Goal: Information Seeking & Learning: Learn about a topic

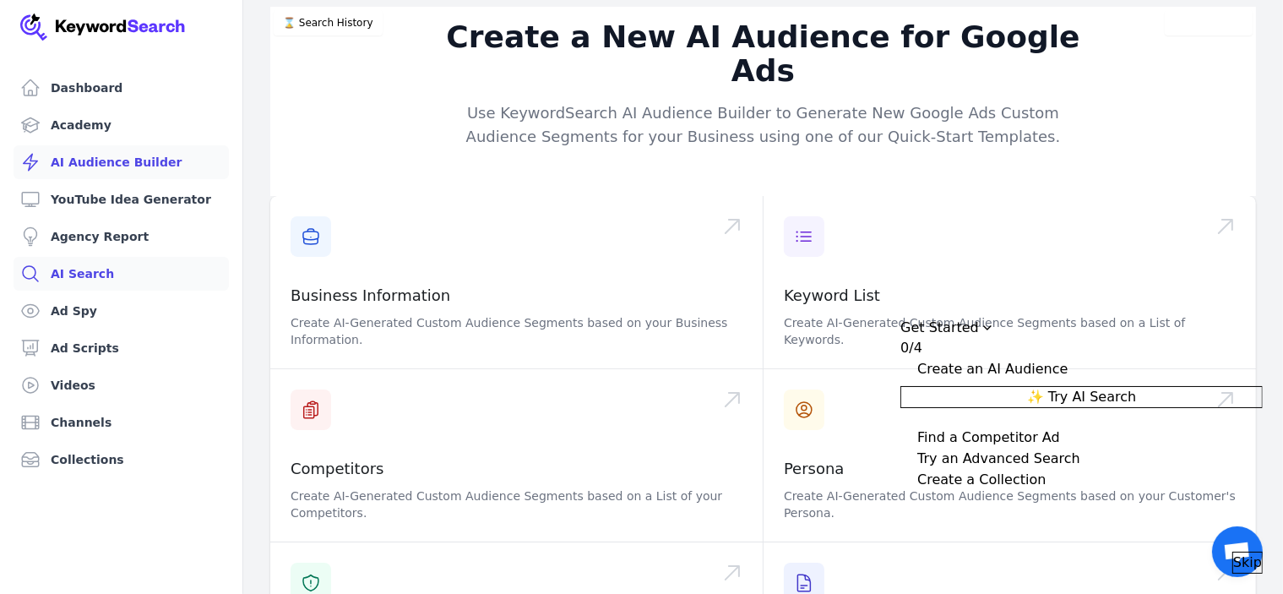
click at [98, 276] on link "AI Search" at bounding box center [121, 274] width 215 height 34
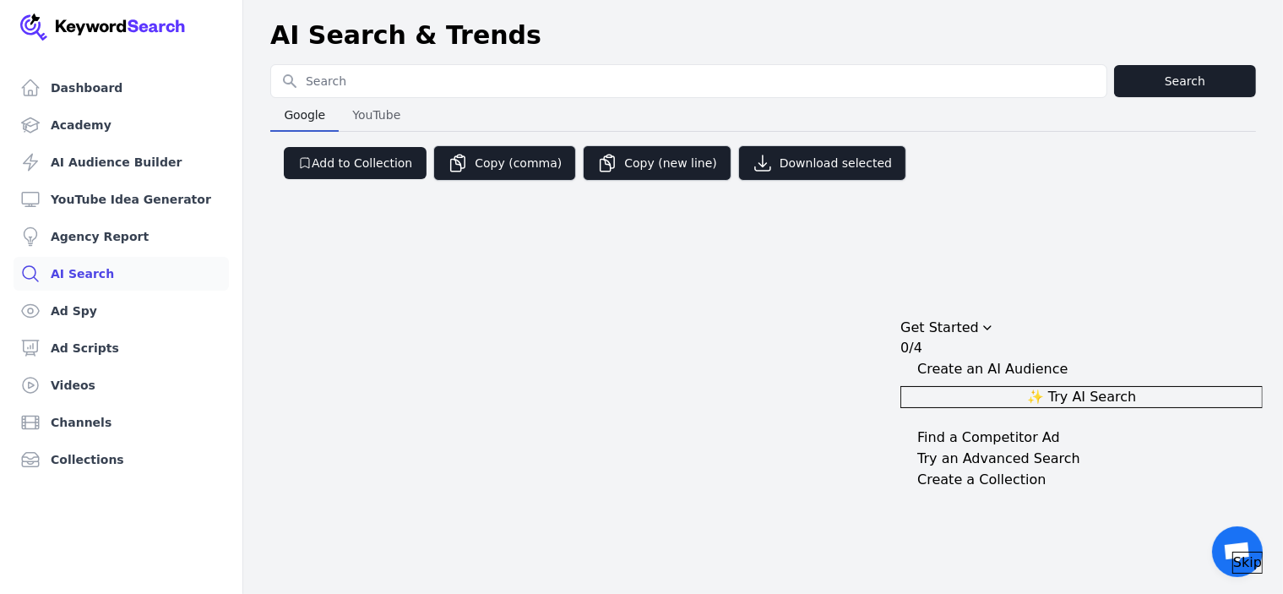
click at [407, 80] on input "Search for YouTube Keywords" at bounding box center [688, 81] width 835 height 32
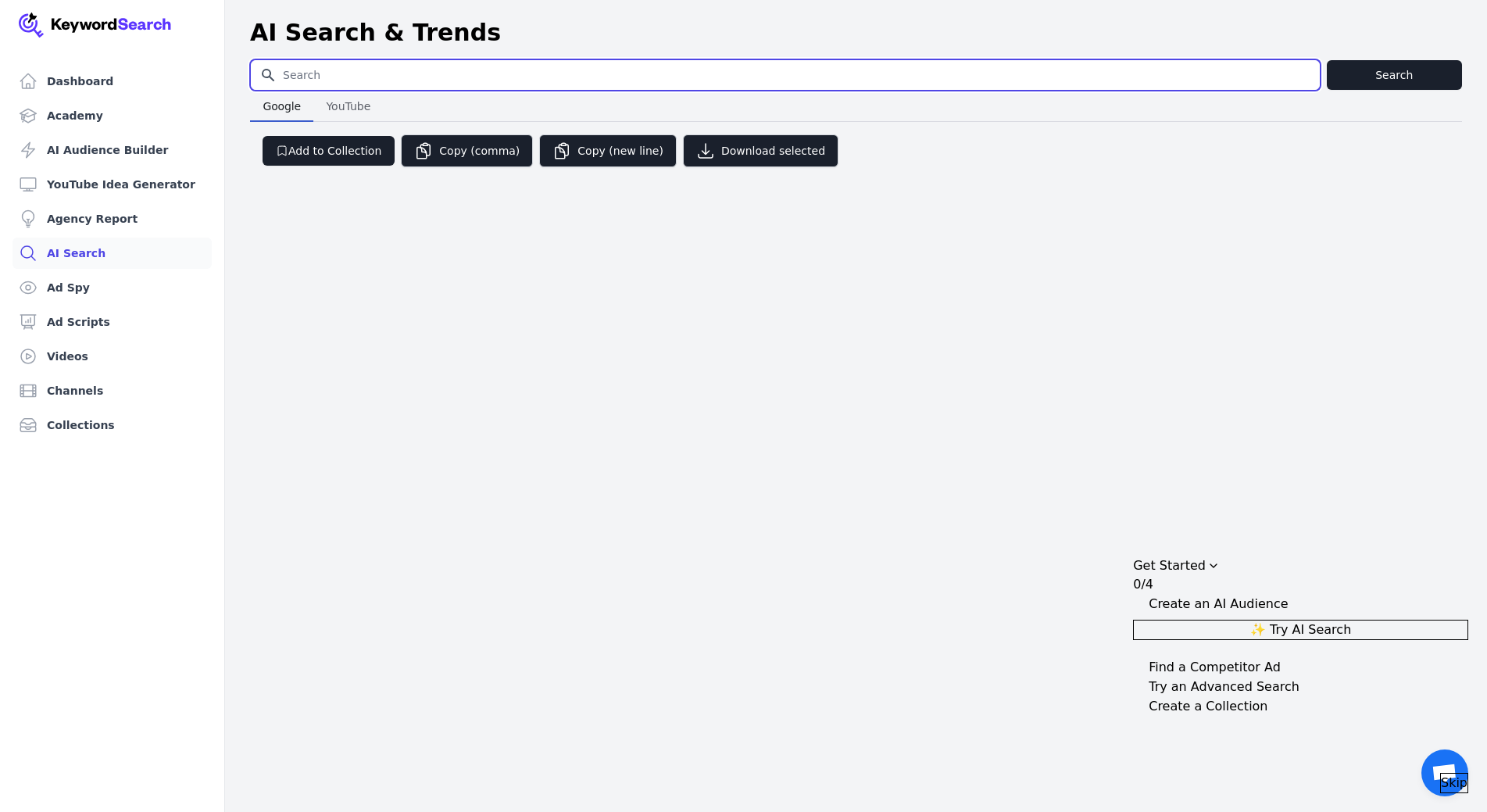
click at [678, 78] on input "Search for YouTube Keywords" at bounding box center [786, 75] width 1070 height 30
paste input "MemoryCare"
click at [324, 80] on input "MemoryCare" at bounding box center [786, 75] width 1070 height 30
type input "Memory Care"
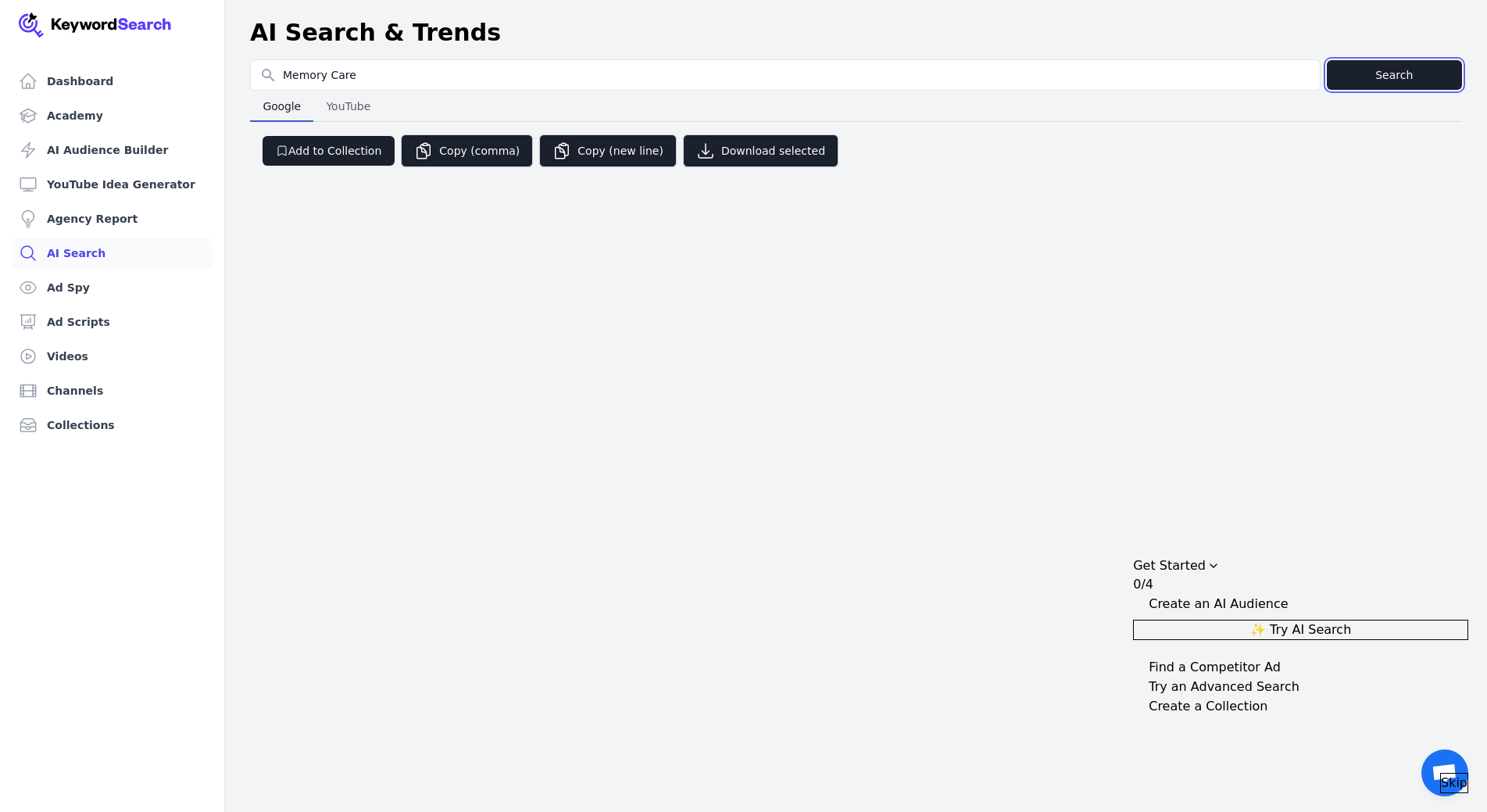
click at [1186, 68] on button "Search" at bounding box center [1394, 75] width 135 height 30
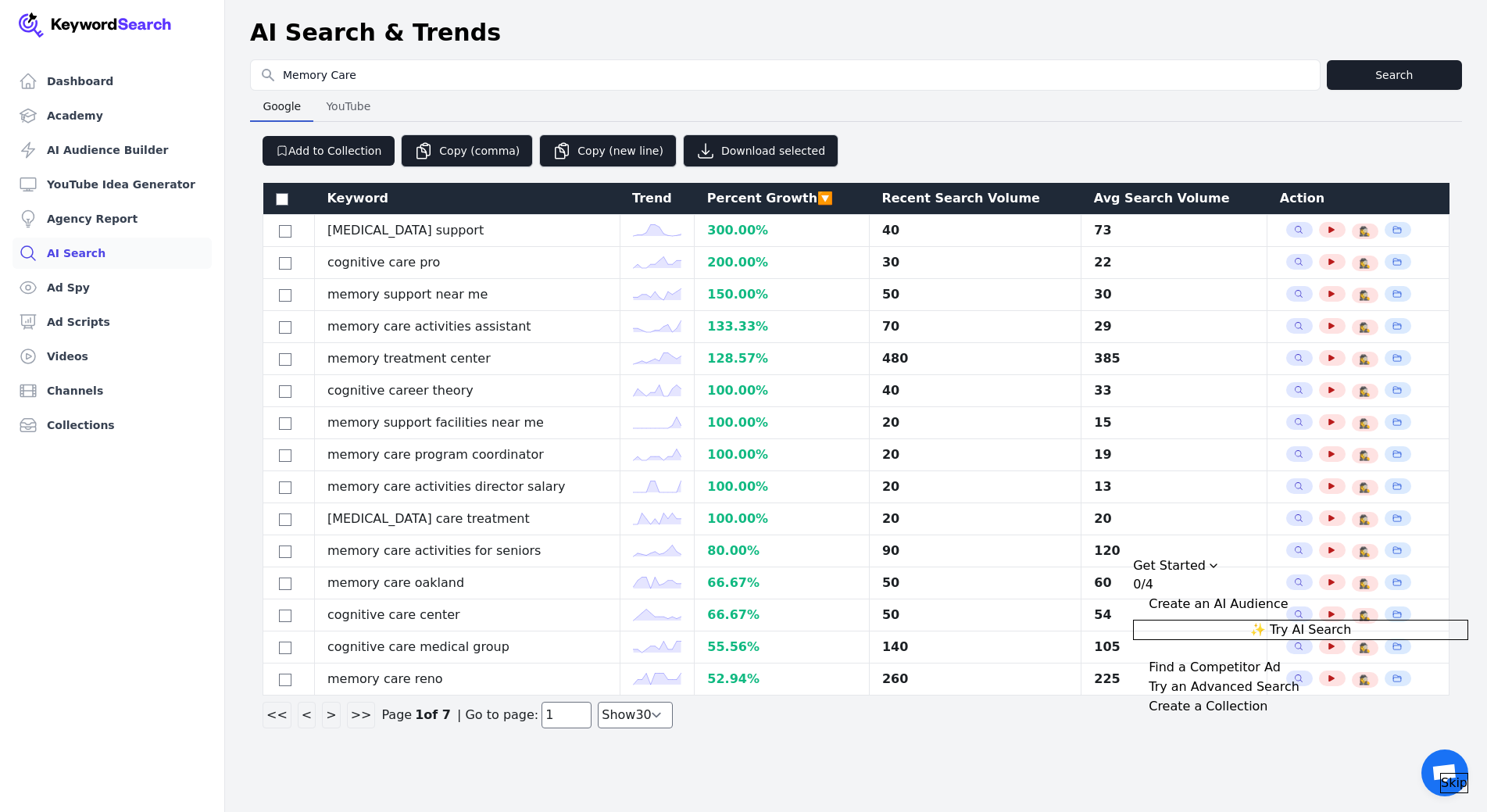
select select "50"
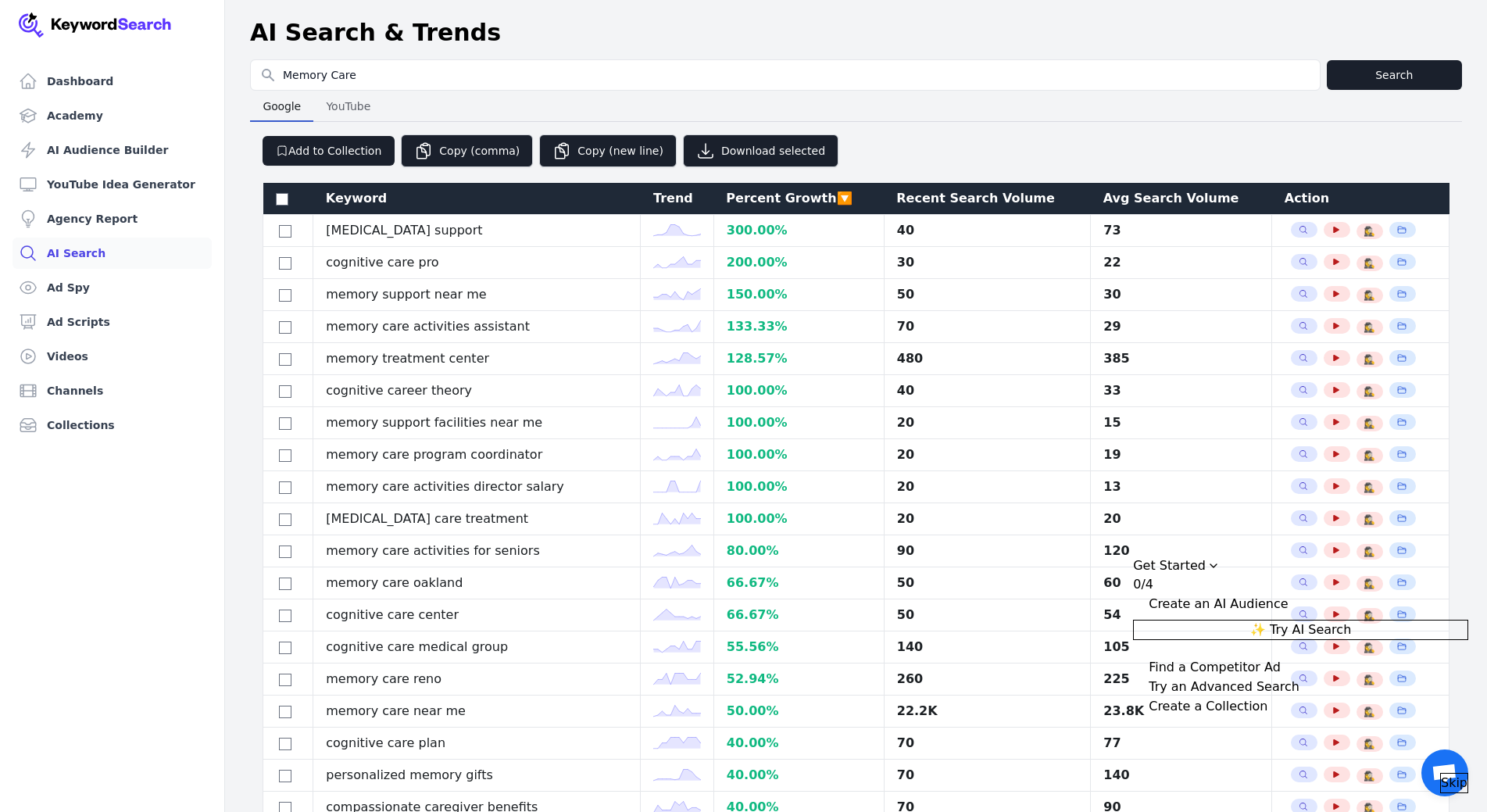
click at [1186, 548] on span "Skip" at bounding box center [1455, 782] width 27 height 18
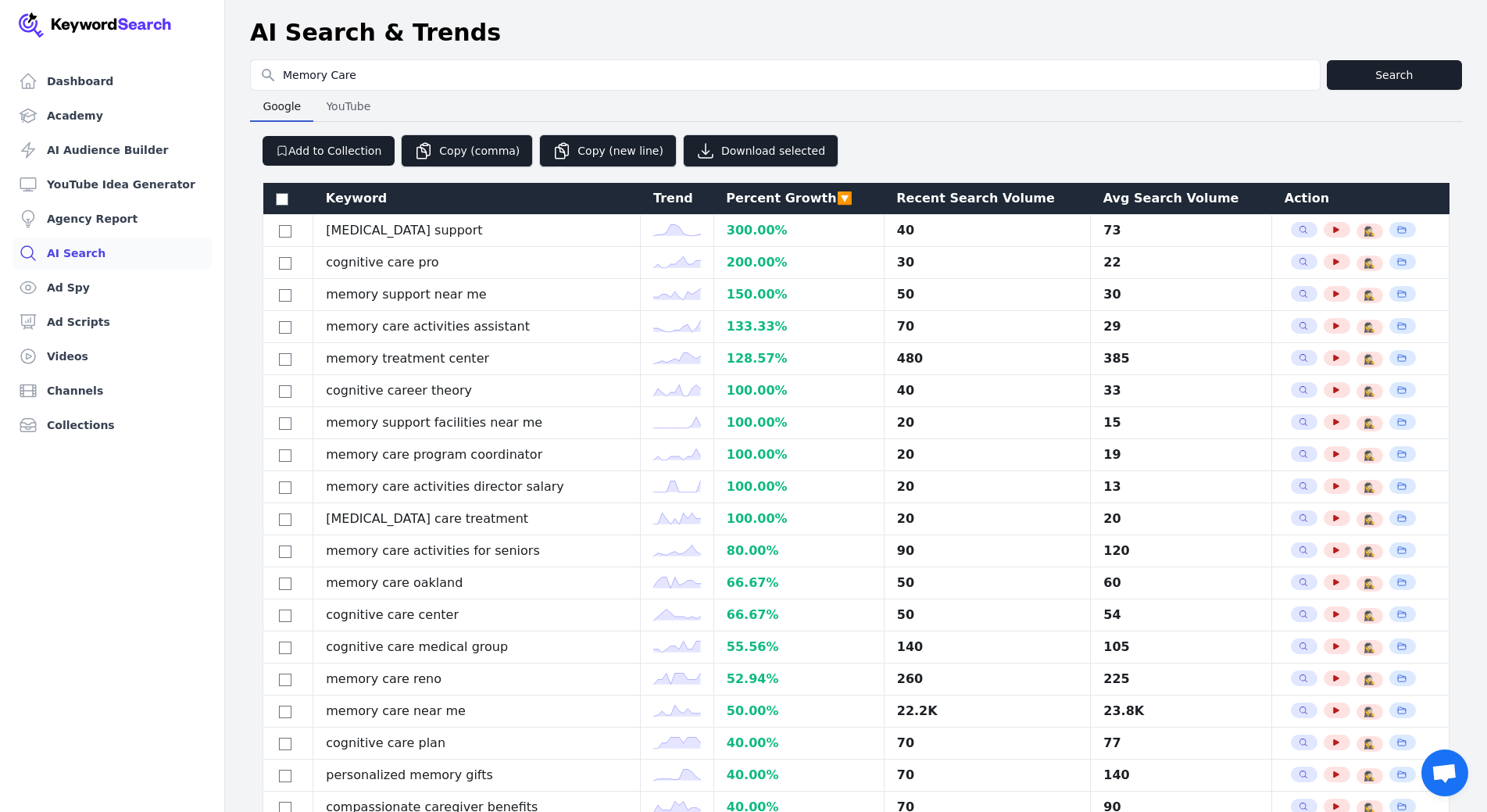
click at [831, 194] on div "Percent Growth 🔽" at bounding box center [799, 198] width 145 height 18
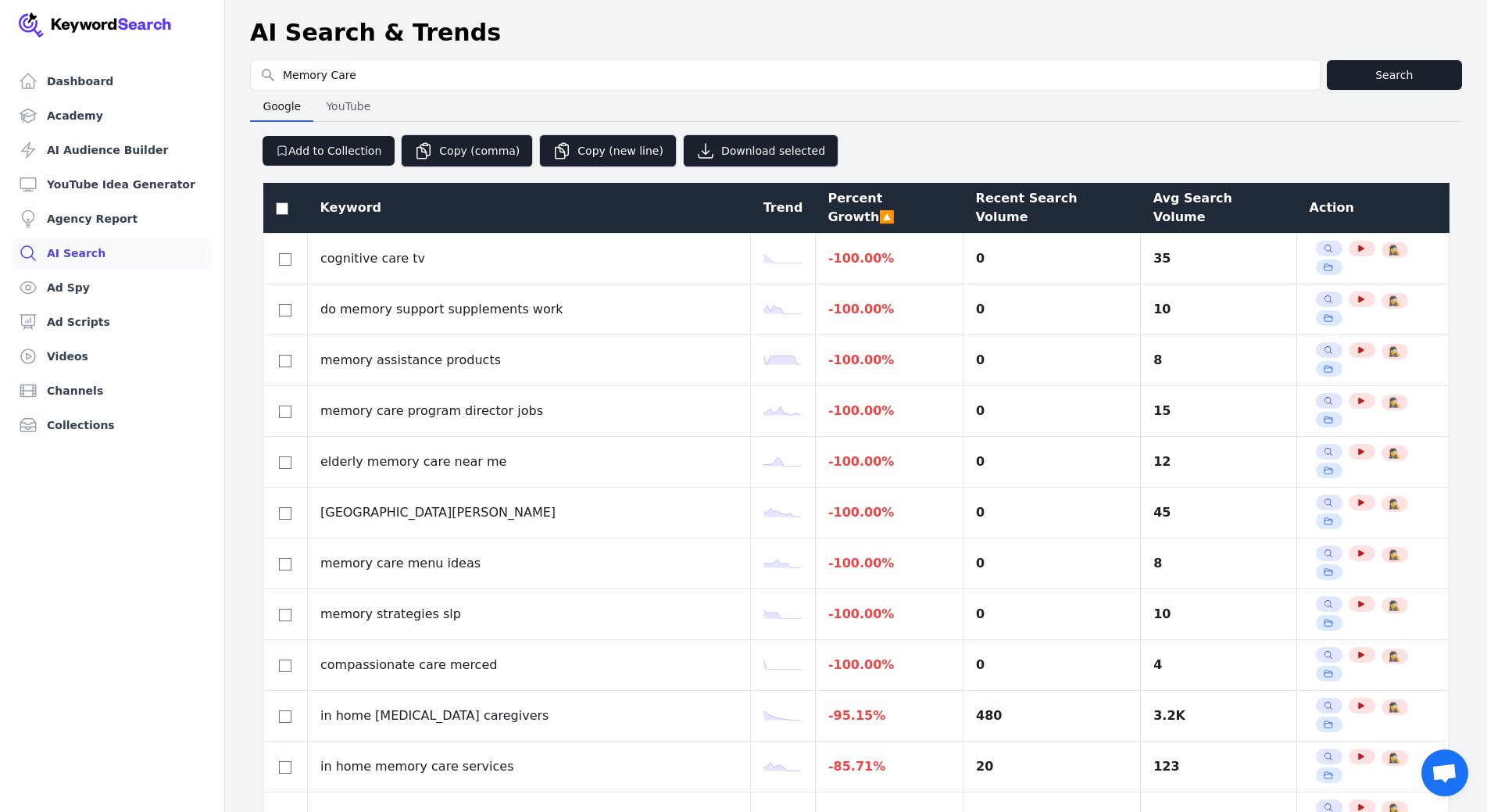
click at [831, 195] on div "Percent Growth 🔼" at bounding box center [889, 207] width 123 height 38
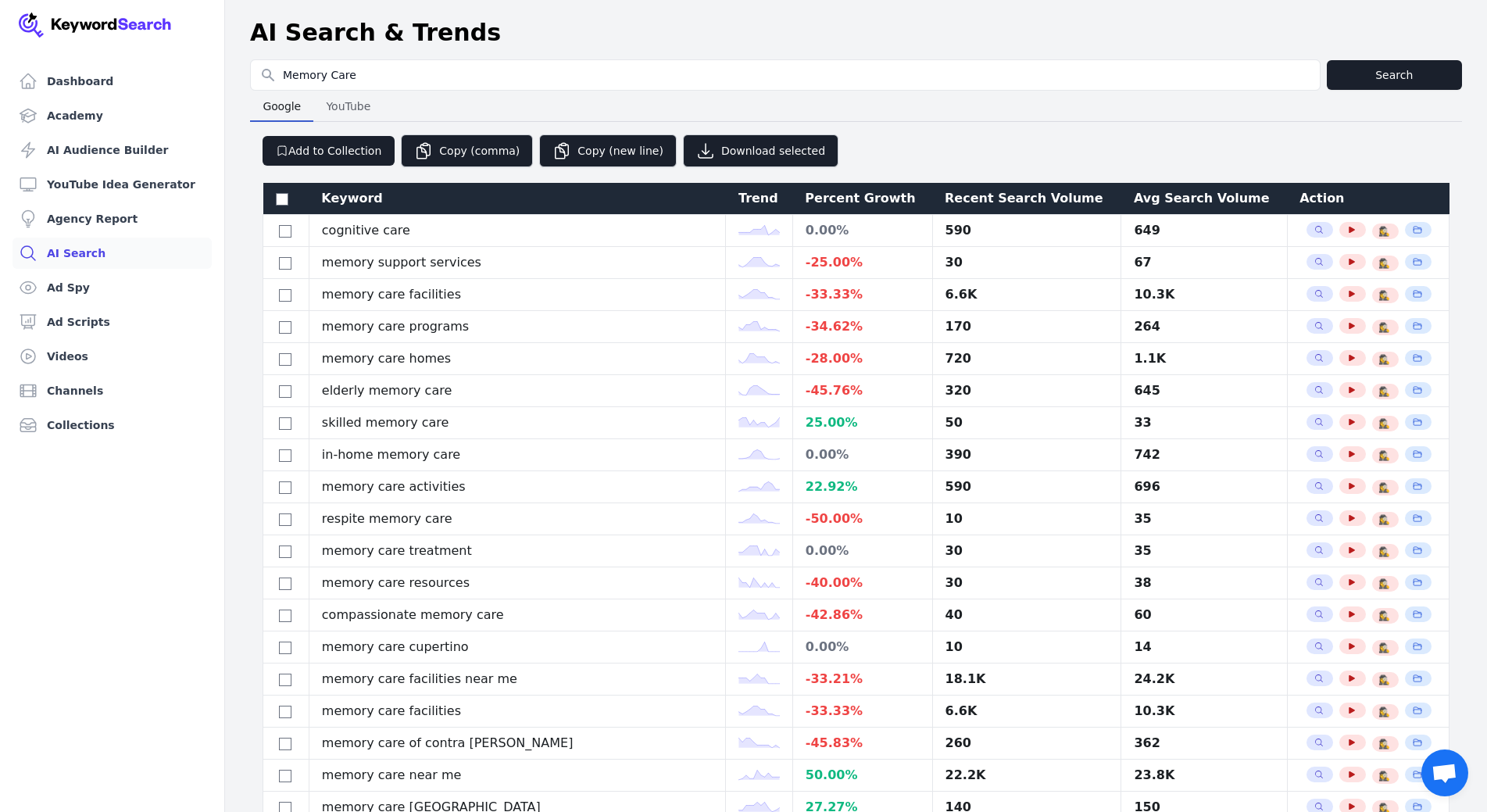
click at [831, 195] on div "Percent Growth" at bounding box center [862, 198] width 115 height 18
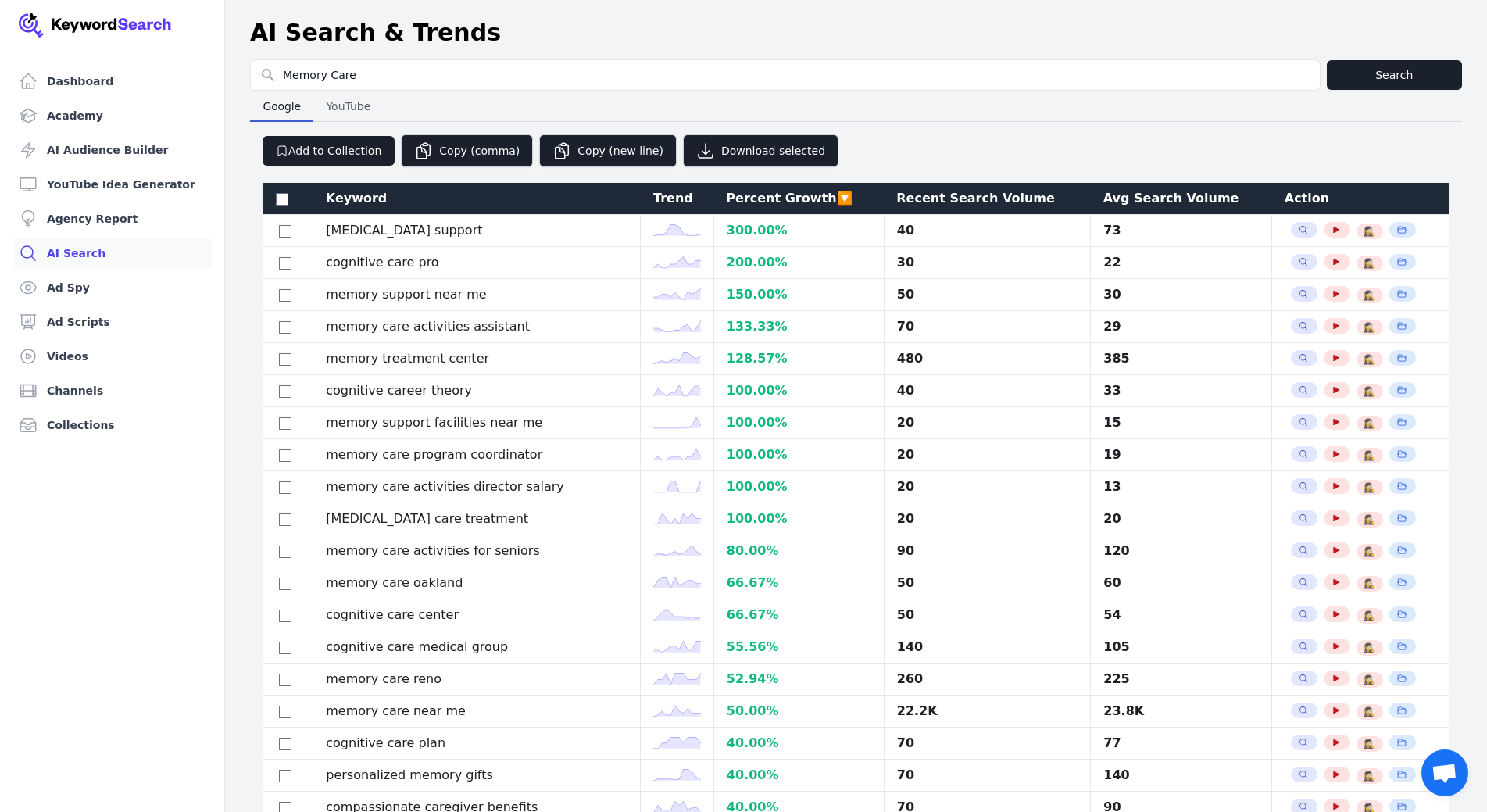
click at [1133, 203] on div "Avg Search Volume" at bounding box center [1182, 198] width 156 height 18
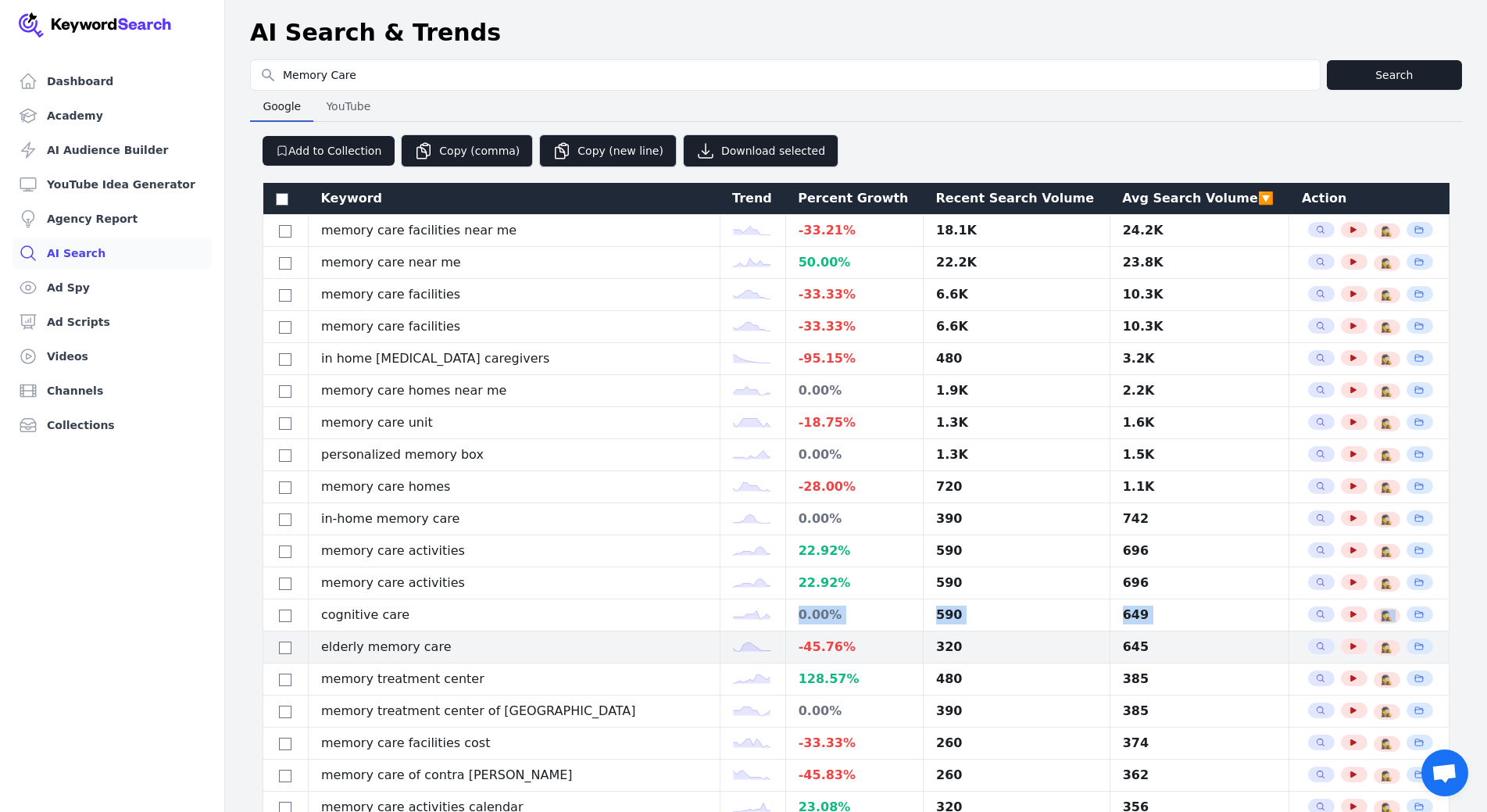
drag, startPoint x: 415, startPoint y: 616, endPoint x: 328, endPoint y: 632, distance: 88.5
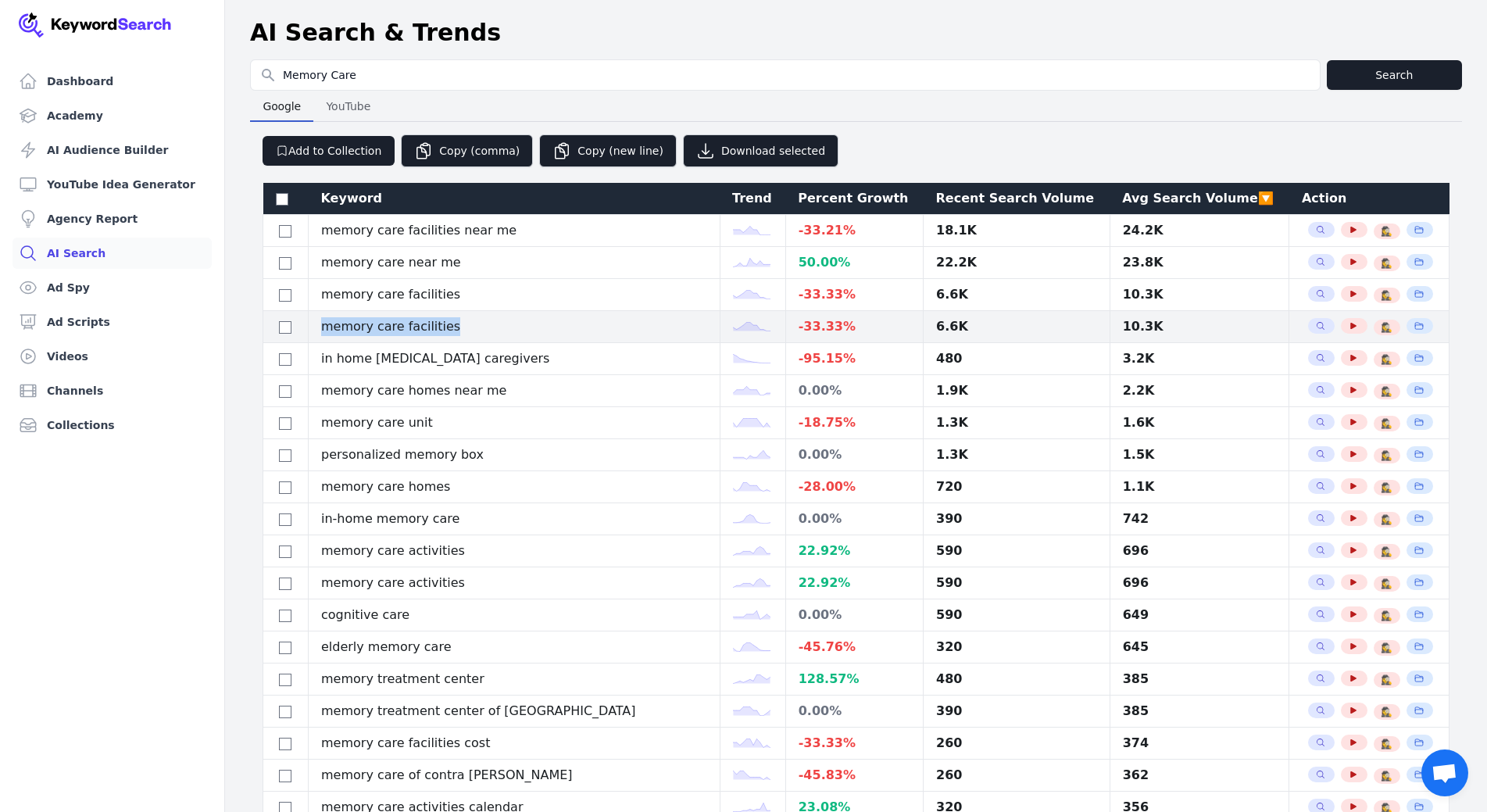
drag, startPoint x: 459, startPoint y: 329, endPoint x: 326, endPoint y: 335, distance: 133.1
click at [326, 335] on td "memory care facilities" at bounding box center [514, 326] width 412 height 32
copy td "memory care facilities"
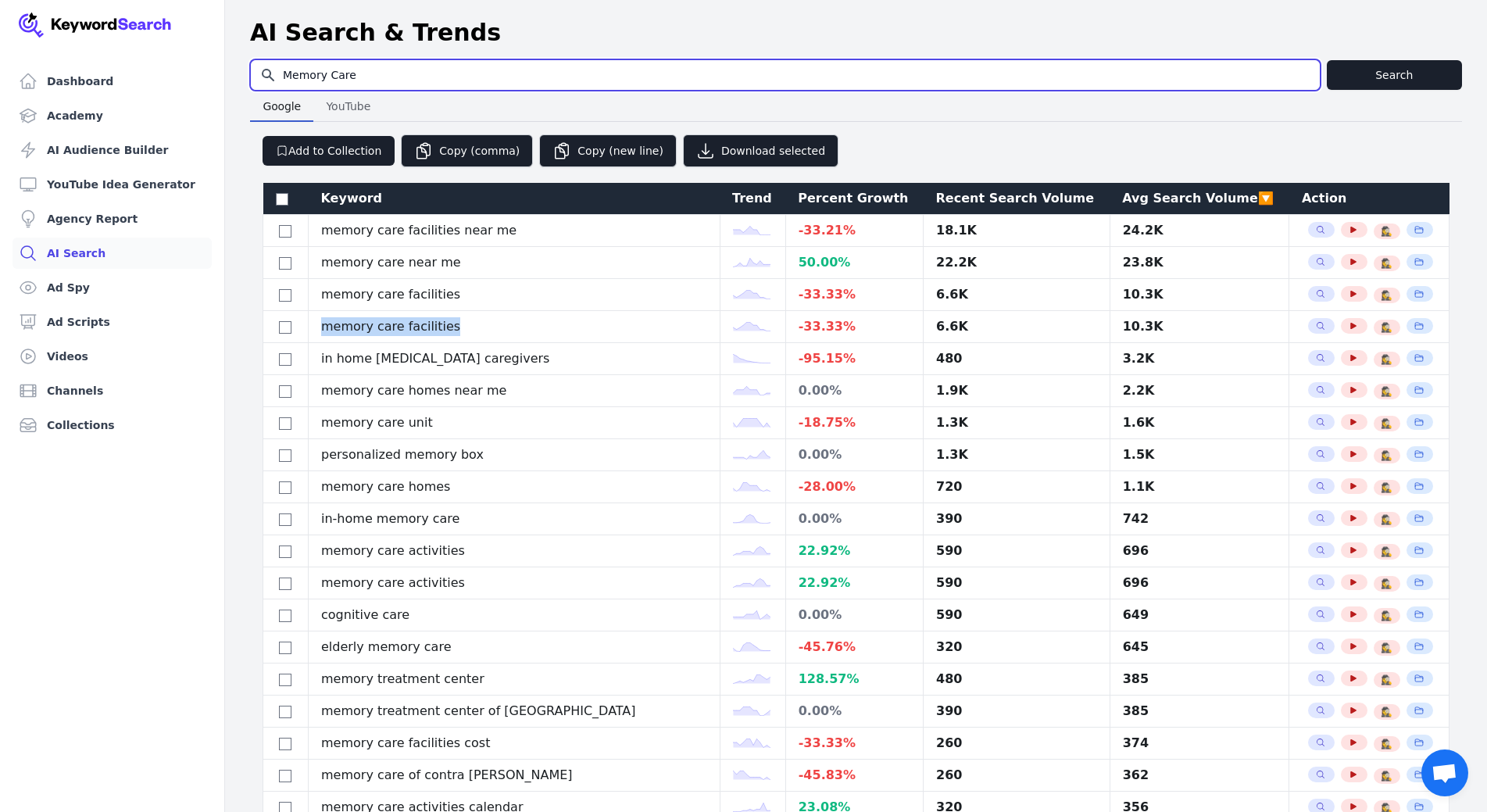
click at [324, 69] on input "Memory Care" at bounding box center [786, 75] width 1070 height 30
click at [324, 68] on input "Memory Care" at bounding box center [786, 75] width 1070 height 30
paste input "hospice programs"
type input "hospice programs"
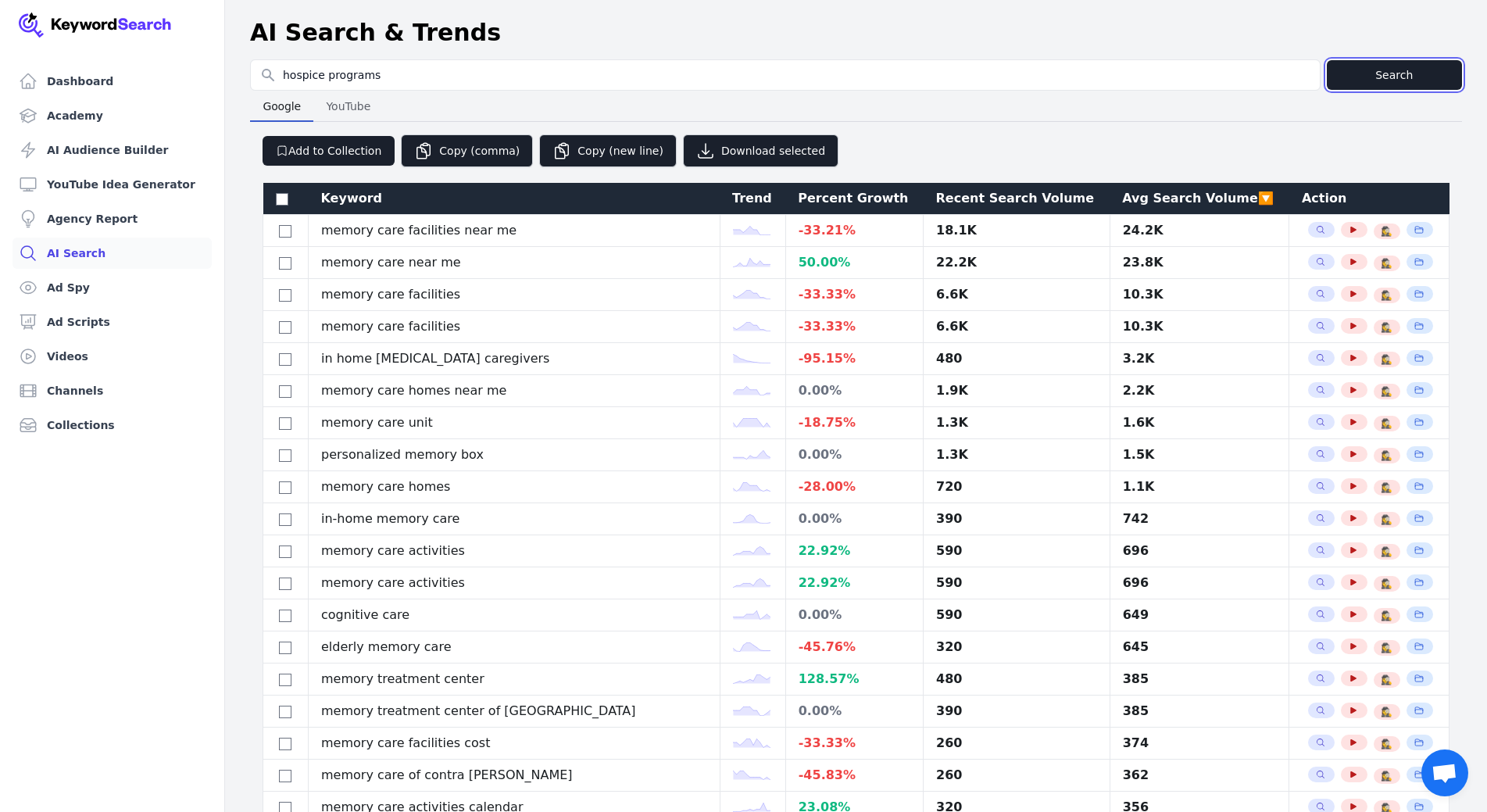
click at [1186, 83] on button "Search" at bounding box center [1394, 75] width 135 height 30
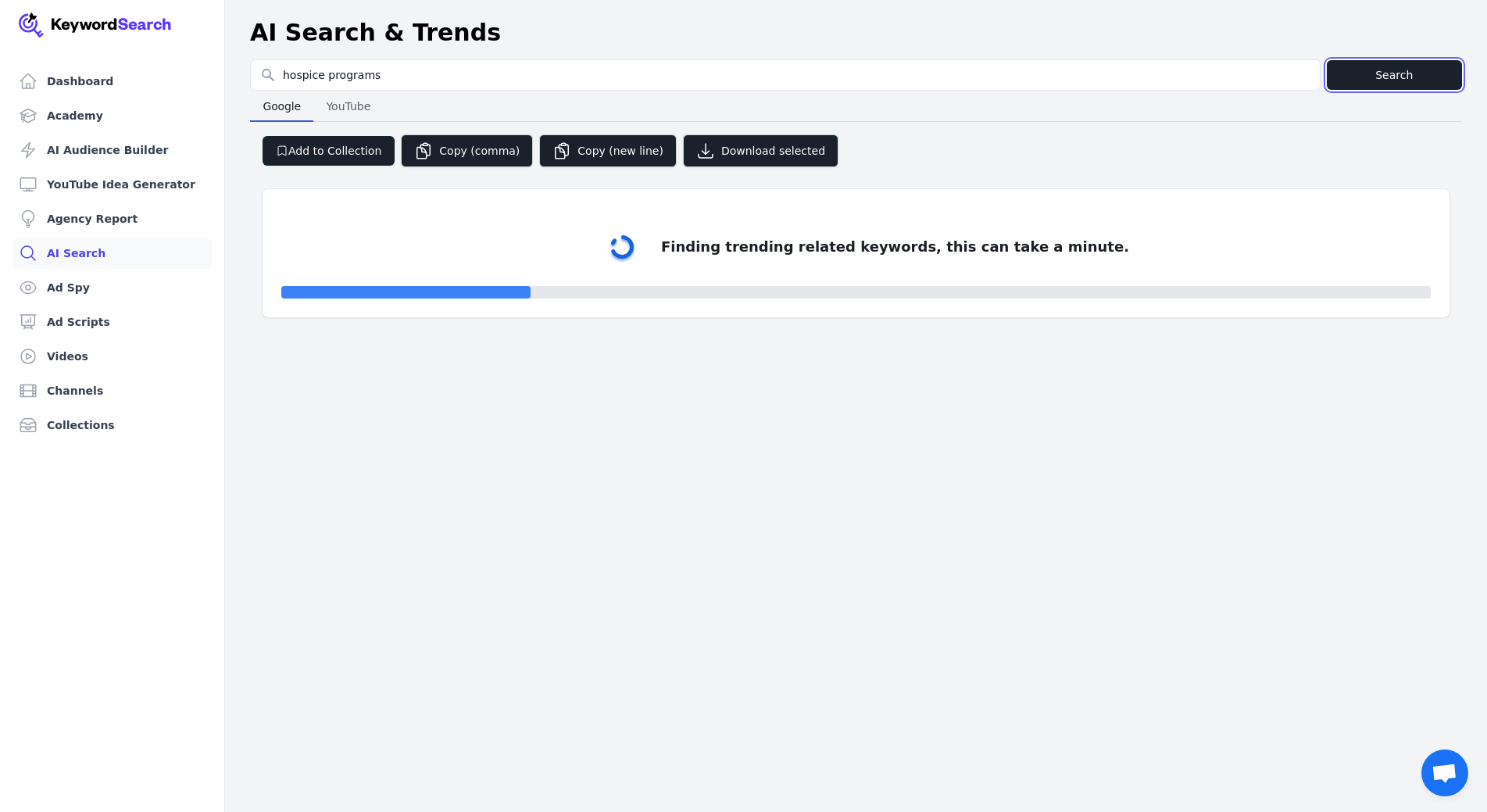
select select "50"
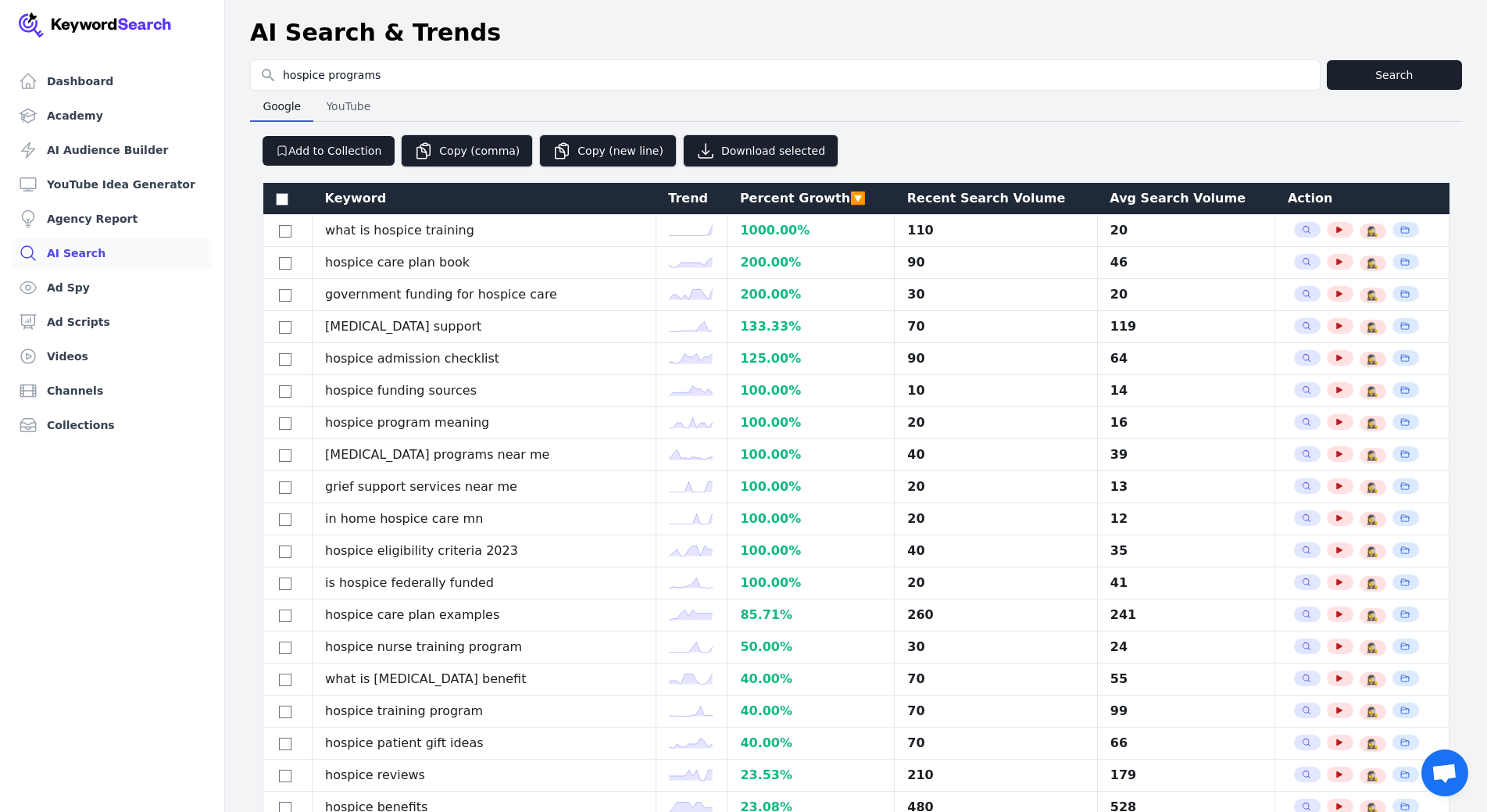
click at [976, 194] on div "Recent Search Volume" at bounding box center [997, 198] width 179 height 18
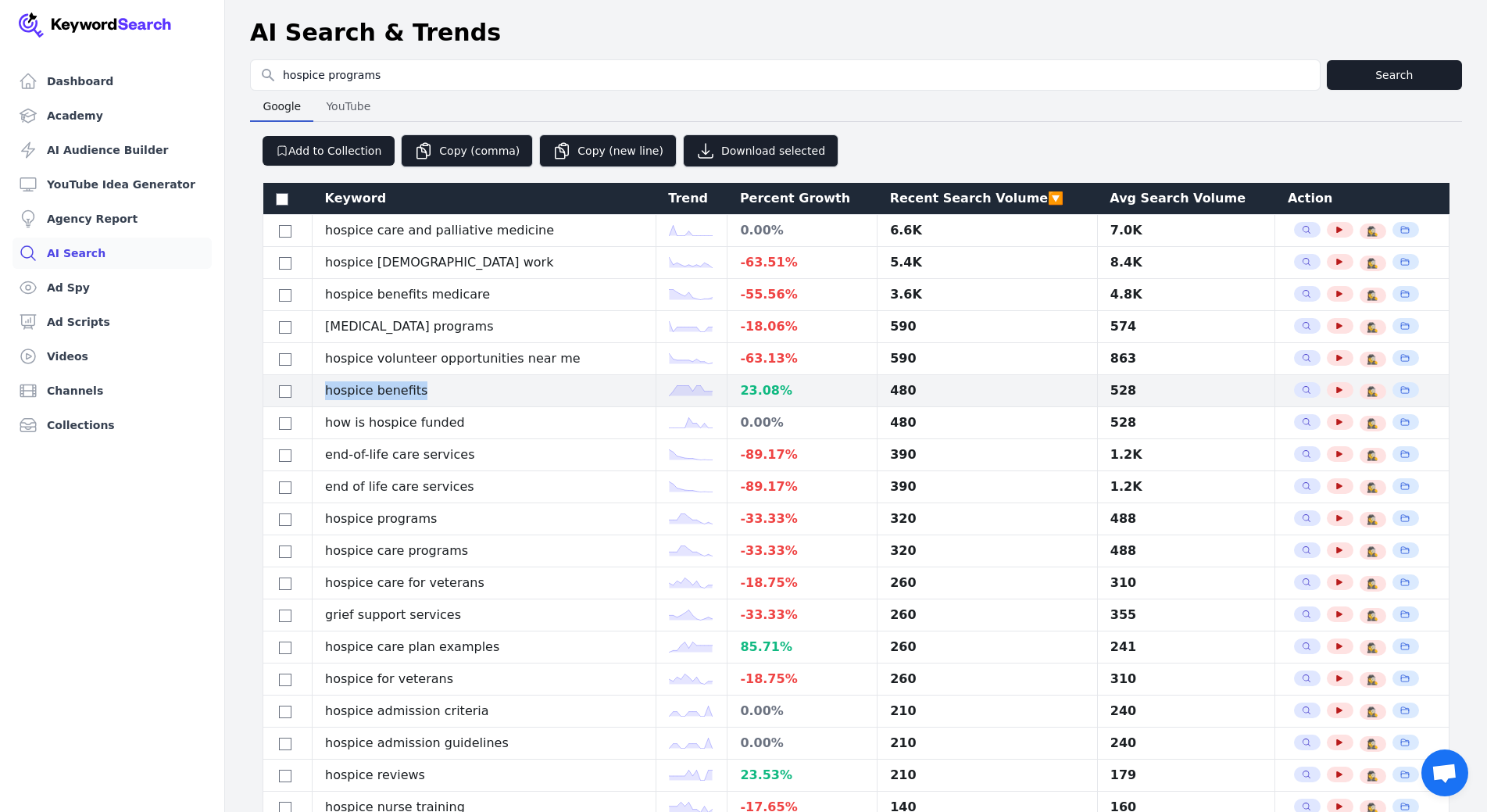
drag, startPoint x: 452, startPoint y: 400, endPoint x: 323, endPoint y: 403, distance: 129.0
click at [323, 403] on td "hospice benefits" at bounding box center [485, 390] width 344 height 32
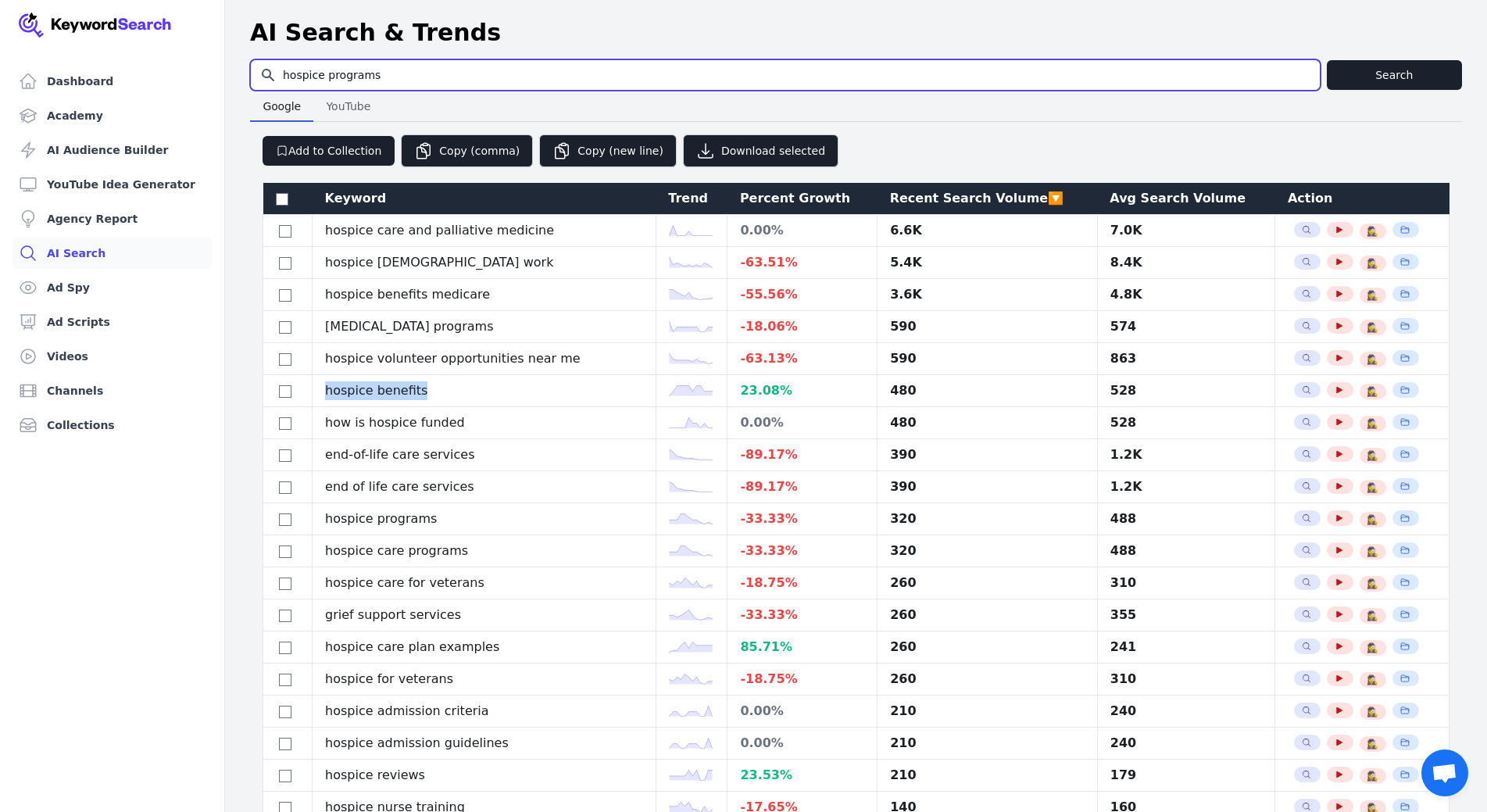
click at [339, 68] on input "hospice programs" at bounding box center [786, 75] width 1070 height 30
